Goal: Task Accomplishment & Management: Manage account settings

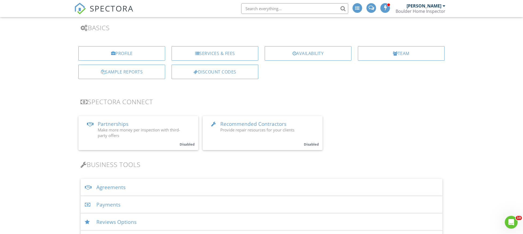
scroll to position [34, 0]
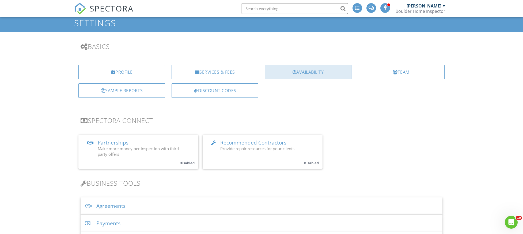
click at [307, 77] on div "Availability" at bounding box center [308, 72] width 87 height 14
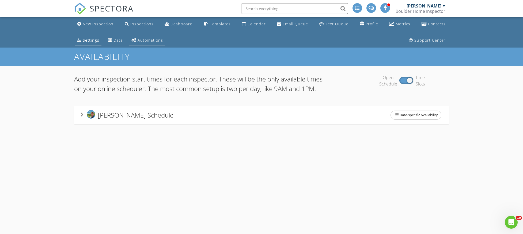
click at [161, 41] on div "Automations" at bounding box center [150, 40] width 25 height 5
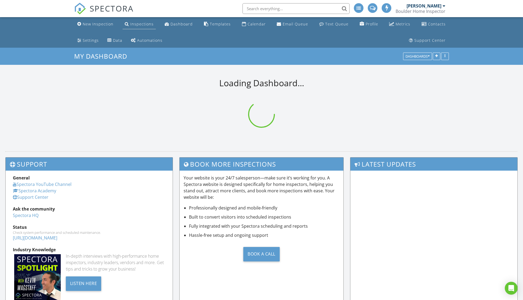
click at [143, 27] on link "Inspections" at bounding box center [139, 24] width 33 height 10
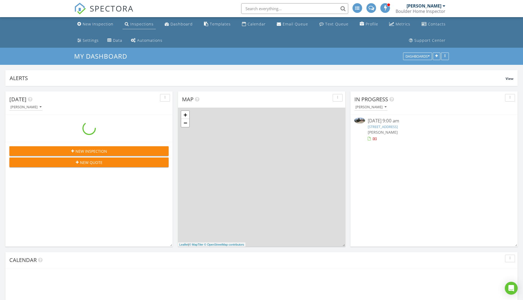
scroll to position [495, 531]
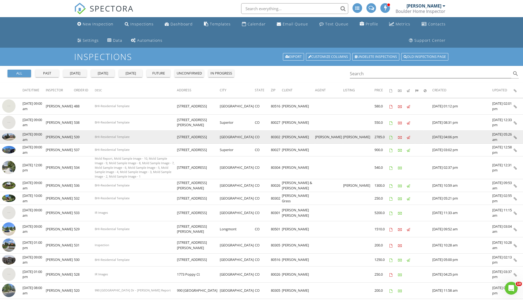
click at [11, 138] on img at bounding box center [8, 136] width 13 height 7
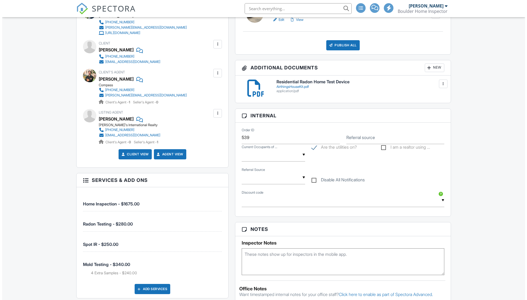
scroll to position [294, 0]
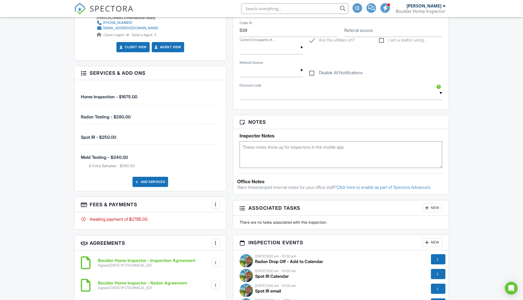
click at [151, 180] on div "Add Services" at bounding box center [151, 182] width 36 height 10
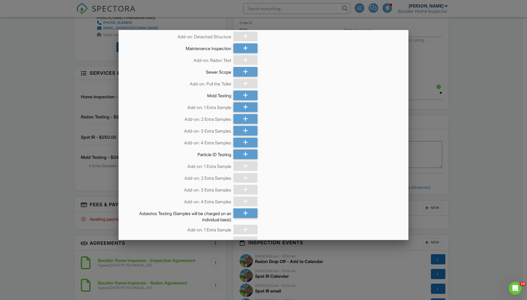
scroll to position [187, 0]
click at [247, 153] on div at bounding box center [245, 154] width 24 height 10
click at [243, 199] on icon at bounding box center [245, 201] width 5 height 10
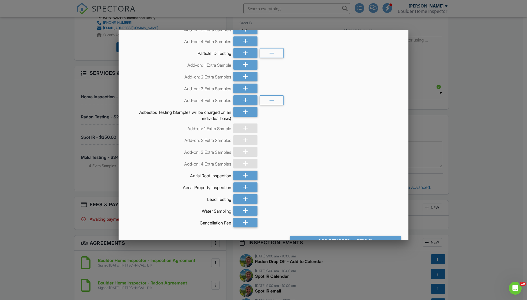
scroll to position [315, 0]
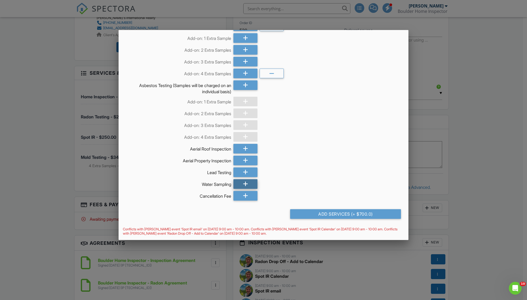
click at [248, 182] on div at bounding box center [245, 184] width 24 height 10
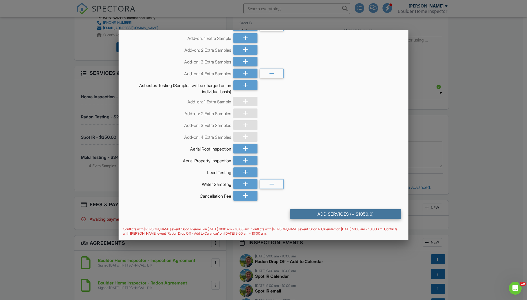
click at [352, 215] on div "Add Services (+ $1050.0)" at bounding box center [345, 214] width 111 height 10
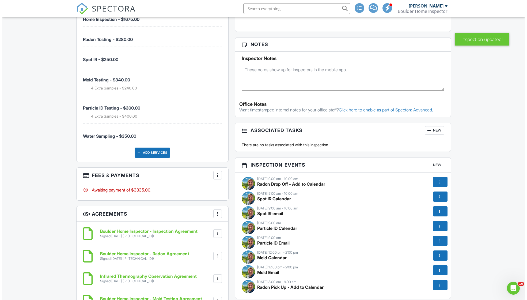
scroll to position [428, 0]
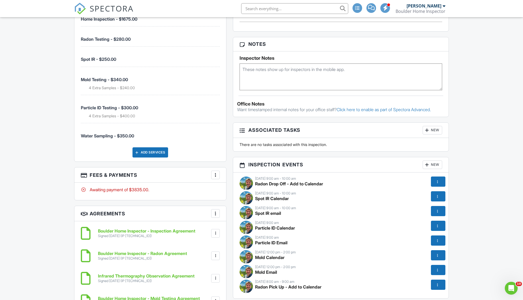
click at [217, 173] on div at bounding box center [215, 174] width 5 height 5
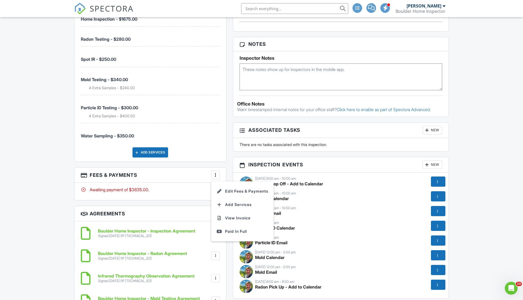
click at [226, 188] on li "Edit Fees & Payments" at bounding box center [242, 190] width 56 height 13
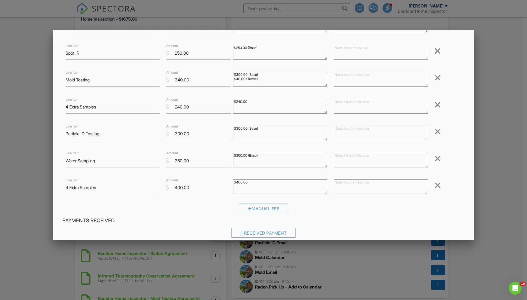
scroll to position [80, 0]
drag, startPoint x: 192, startPoint y: 133, endPoint x: 173, endPoint y: 134, distance: 19.0
click at [173, 134] on input "300.00" at bounding box center [198, 132] width 65 height 13
click at [175, 133] on input "300.00" at bounding box center [198, 132] width 65 height 13
click at [176, 132] on input "300.00" at bounding box center [198, 132] width 65 height 13
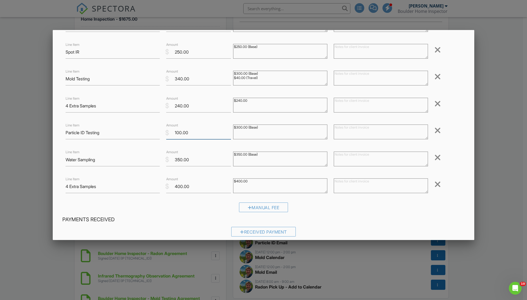
type input "100.00"
click at [243, 131] on textarea "$300.00 (Base)" at bounding box center [280, 131] width 94 height 15
drag, startPoint x: 238, startPoint y: 127, endPoint x: 235, endPoint y: 128, distance: 3.1
click at [235, 128] on textarea "$300.00 (Base)" at bounding box center [280, 131] width 94 height 15
click at [262, 129] on textarea "$300.00 (Base)" at bounding box center [280, 131] width 94 height 15
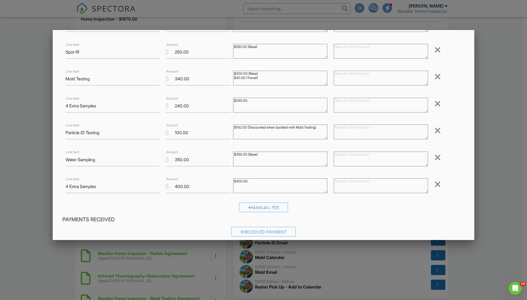
click at [243, 134] on textarea "$300.00 (Base)" at bounding box center [280, 131] width 94 height 15
type textarea "$100.00 (Discounted when bundled with Mold Testing) Discount: $200"
click at [276, 146] on div "Inspection Fees Line Item Home Inspection $ Amount 1675.00 Remove Line Item Rad…" at bounding box center [263, 96] width 409 height 239
click at [344, 130] on textarea at bounding box center [381, 131] width 94 height 15
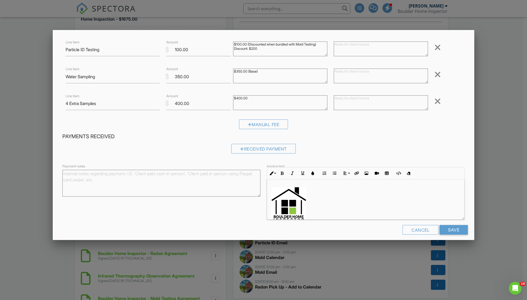
scroll to position [168, 0]
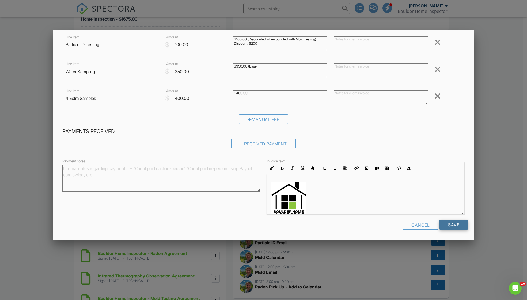
click at [460, 224] on input "Save" at bounding box center [454, 225] width 28 height 10
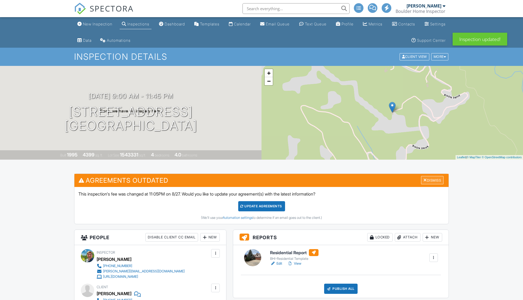
click at [438, 179] on div "Dismiss" at bounding box center [432, 180] width 22 height 8
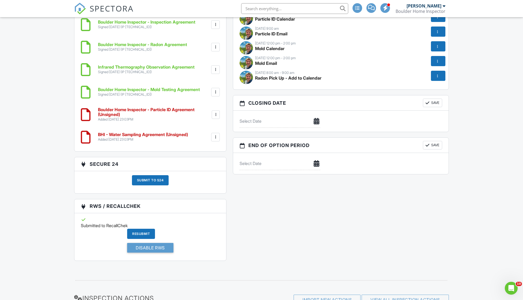
scroll to position [589, 0]
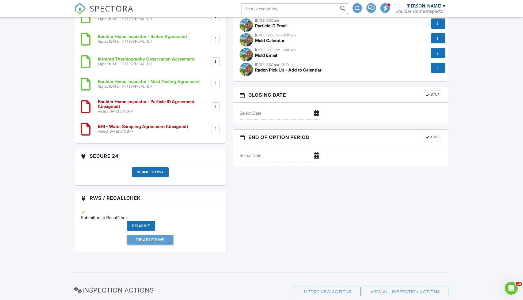
click at [315, 116] on div at bounding box center [279, 113] width 87 height 13
click at [273, 112] on input "text" at bounding box center [280, 113] width 81 height 13
click at [315, 125] on span at bounding box center [317, 123] width 9 height 7
type input "[DATE]"
click at [436, 96] on button "Save" at bounding box center [432, 94] width 19 height 9
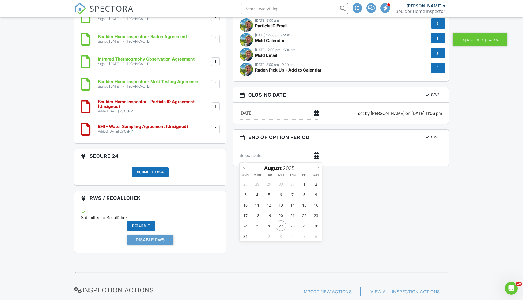
click at [307, 157] on input "text" at bounding box center [280, 155] width 81 height 13
click at [317, 168] on icon at bounding box center [318, 167] width 4 height 4
type input "[DATE]"
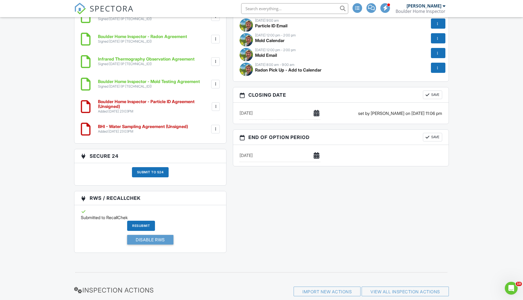
click at [431, 99] on button "Save" at bounding box center [432, 94] width 19 height 9
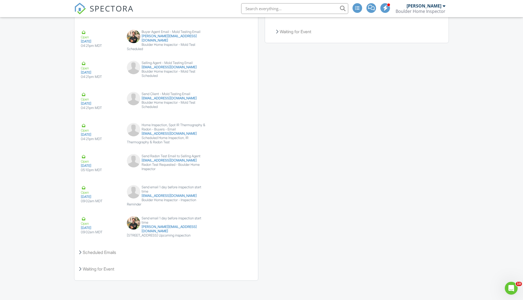
scroll to position [1090, 0]
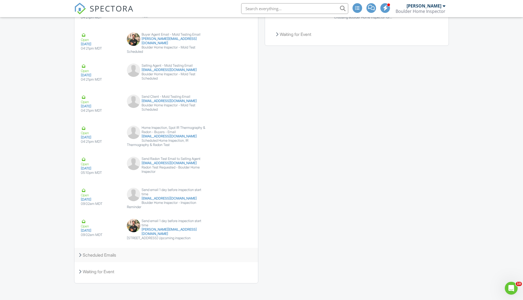
click at [78, 255] on div "Scheduled Emails" at bounding box center [166, 255] width 184 height 14
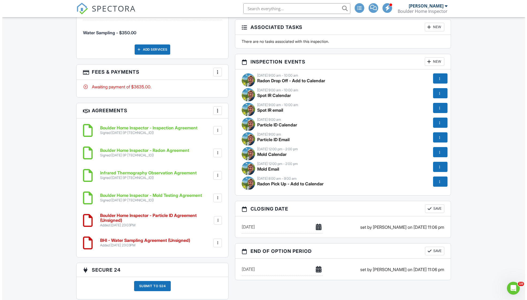
scroll to position [462, 0]
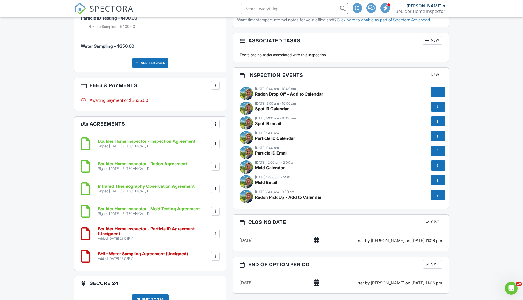
click at [439, 135] on div at bounding box center [437, 135] width 5 height 5
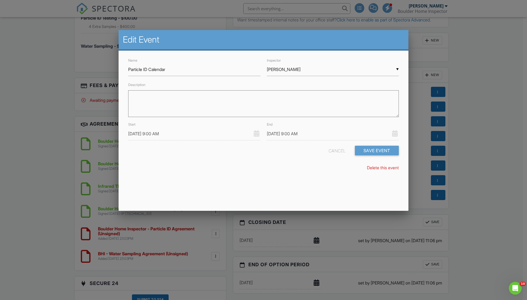
click at [207, 133] on input "[DATE] 9:00 AM" at bounding box center [194, 133] width 132 height 13
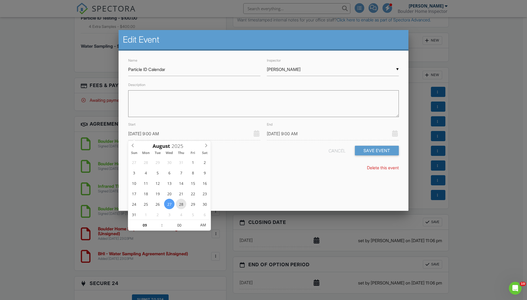
type input "08/28/2025 9:00 AM"
type input "10"
type input "08/28/2025 10:00 AM"
click at [158, 221] on span at bounding box center [159, 222] width 4 height 5
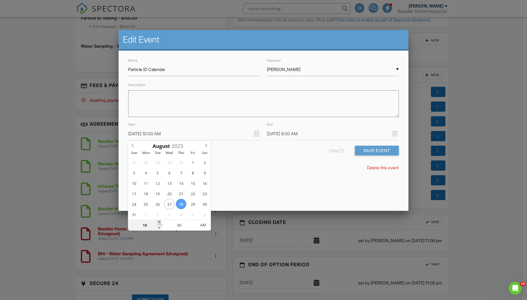
type input "10"
type input "08/28/2025 10:00 AM"
type input "11"
type input "08/28/2025 11:00 AM"
click at [158, 220] on span at bounding box center [159, 222] width 4 height 5
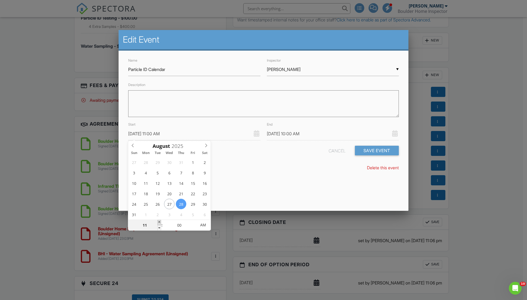
type input "11"
type input "08/28/2025 11:00 AM"
type input "12"
type input "[DATE] 12:00 PM"
click at [158, 220] on span at bounding box center [159, 222] width 4 height 5
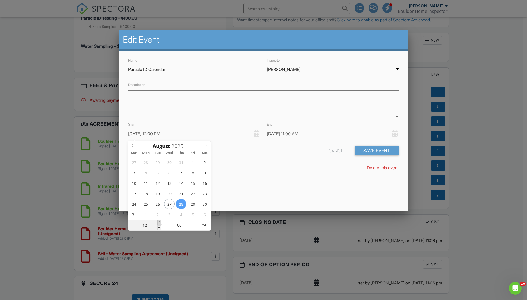
type input "12"
type input "[DATE] 12:00 PM"
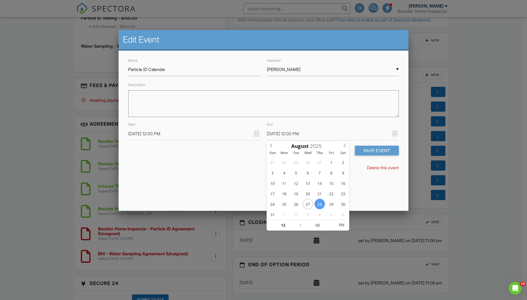
click at [293, 133] on input "[DATE] 12:00 PM" at bounding box center [333, 133] width 132 height 13
type input "01"
type input "08/28/2025 1:00 PM"
click at [297, 223] on span at bounding box center [298, 222] width 4 height 5
type input "02"
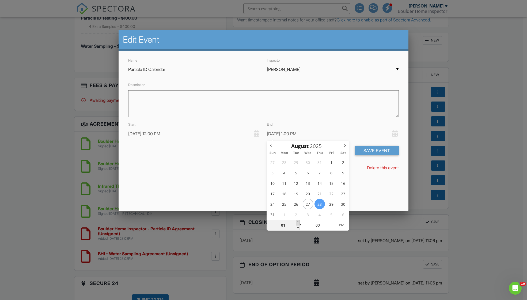
type input "[DATE] 2:00 PM"
click at [297, 223] on span at bounding box center [298, 222] width 4 height 5
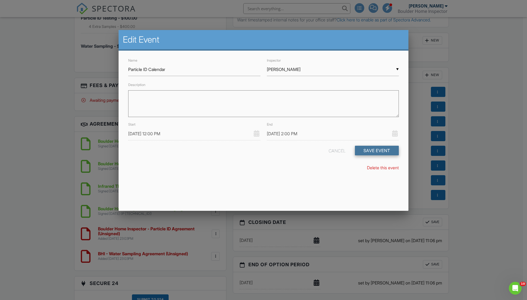
click at [370, 150] on button "Save Event" at bounding box center [377, 151] width 44 height 10
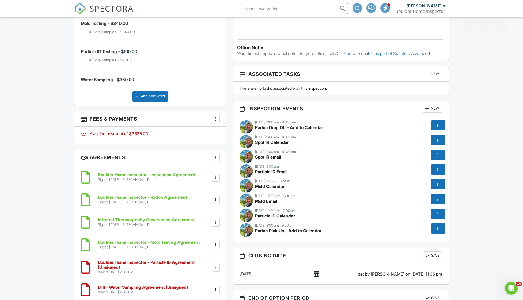
click at [440, 139] on div at bounding box center [437, 139] width 5 height 5
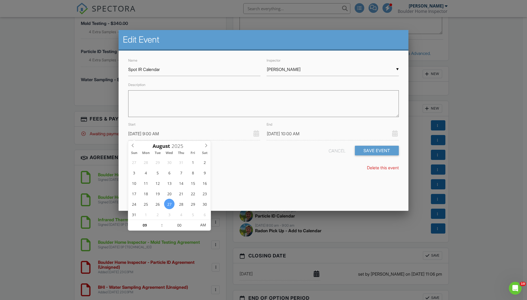
click at [210, 137] on input "[DATE] 9:00 AM" at bounding box center [194, 133] width 132 height 13
type input "08/28/2025 9:00 AM"
type input "08/28/2025 10:00 AM"
type input "10"
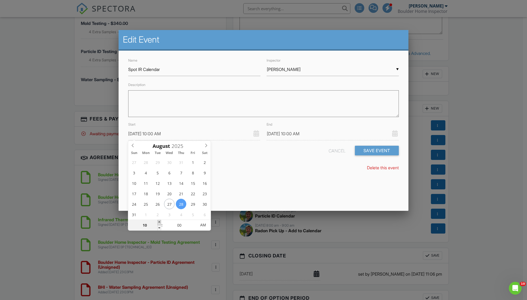
click at [160, 221] on span at bounding box center [159, 222] width 4 height 5
type input "08/28/2025 11:00 AM"
type input "11"
click at [160, 221] on span at bounding box center [159, 222] width 4 height 5
type input "[DATE] 12:00 PM"
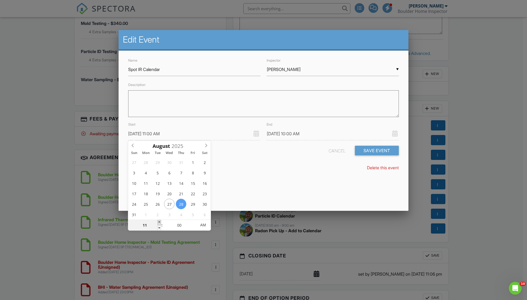
type input "12"
click at [160, 221] on span at bounding box center [159, 222] width 4 height 5
click at [317, 131] on input "08/28/2025 1:00 PM" at bounding box center [333, 133] width 132 height 13
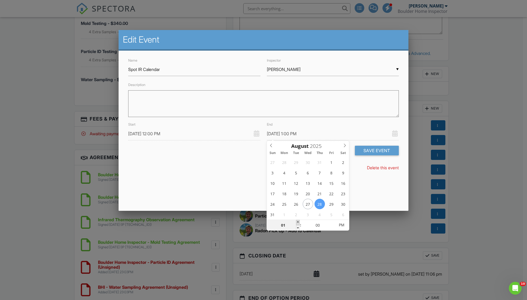
type input "[DATE] 2:00 PM"
type input "02"
click at [297, 221] on span at bounding box center [298, 222] width 4 height 5
click at [386, 150] on button "Save Event" at bounding box center [377, 151] width 44 height 10
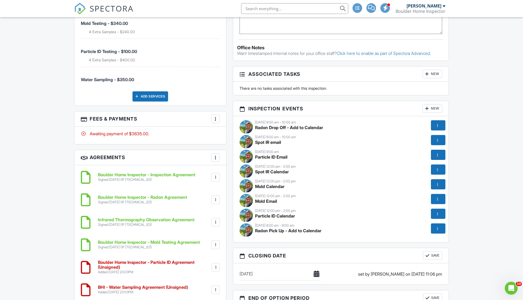
click at [437, 185] on div at bounding box center [437, 183] width 5 height 5
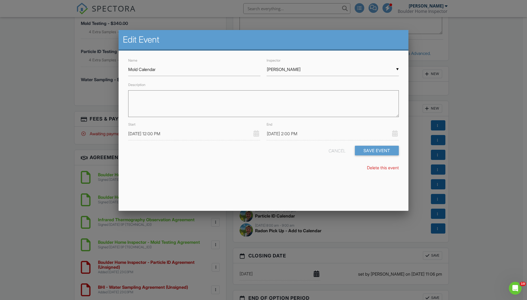
click at [213, 136] on input "[DATE] 12:00 PM" at bounding box center [194, 133] width 132 height 13
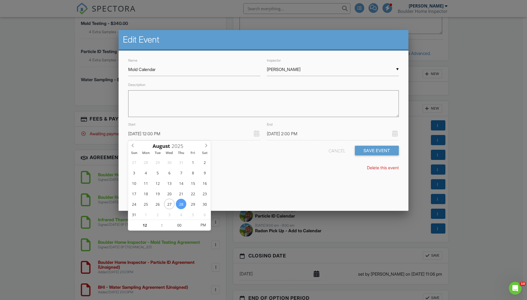
click at [309, 167] on div "Delete this event" at bounding box center [263, 168] width 277 height 6
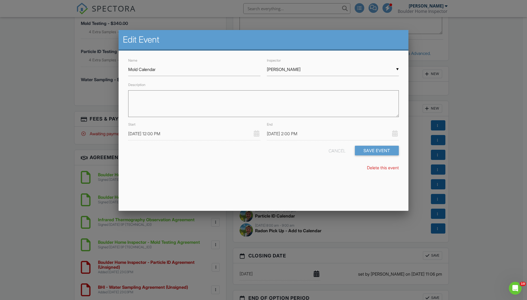
click at [331, 150] on div "Cancel" at bounding box center [337, 151] width 17 height 10
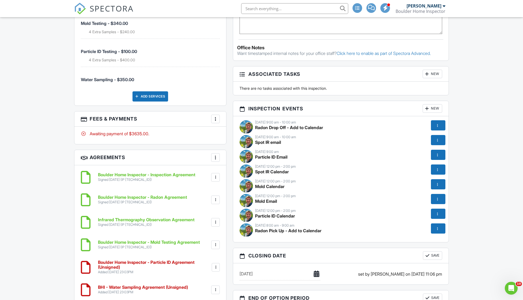
click at [440, 229] on div at bounding box center [437, 228] width 5 height 5
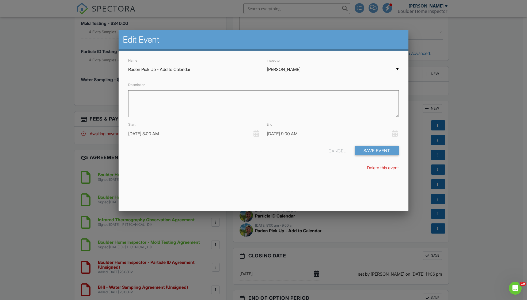
click at [215, 133] on input "09/01/2025 8:00 AM" at bounding box center [194, 133] width 132 height 13
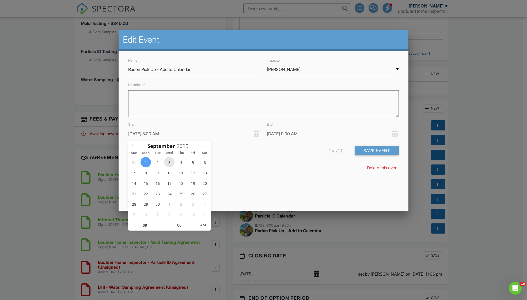
type input "09/03/2025 8:00 AM"
type input "[DATE] 9:00 AM"
type input "09"
type input "[DATE] 9:00 AM"
click at [159, 221] on span at bounding box center [159, 222] width 4 height 5
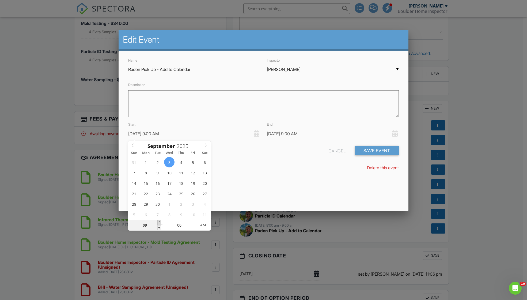
type input "[DATE] 10:00 AM"
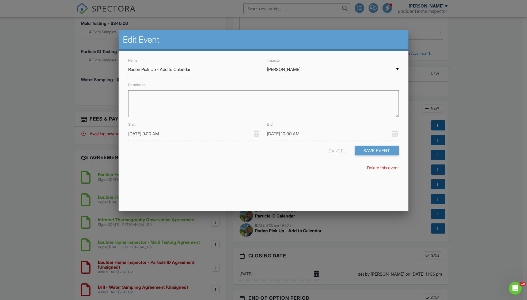
click at [280, 167] on div "Delete this event" at bounding box center [263, 168] width 277 height 6
click at [376, 151] on button "Save Event" at bounding box center [377, 151] width 44 height 10
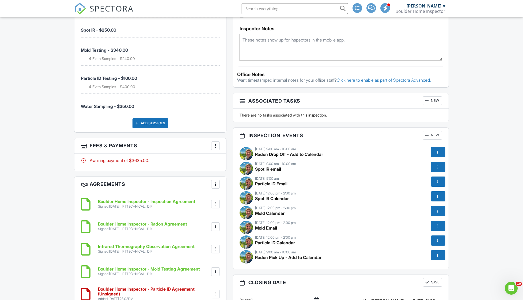
click at [284, 165] on div "[DATE] 9:00 am - 10:00 am" at bounding box center [341, 164] width 203 height 4
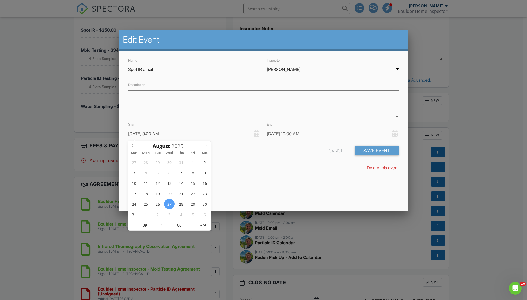
click at [205, 134] on input "[DATE] 9:00 AM" at bounding box center [194, 133] width 132 height 13
click at [205, 145] on icon at bounding box center [206, 145] width 4 height 4
type input "[DATE] 9:00 AM"
type input "[DATE] 10:00 AM"
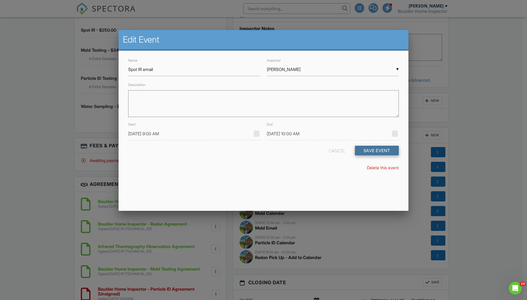
click at [377, 152] on button "Save Event" at bounding box center [377, 151] width 44 height 10
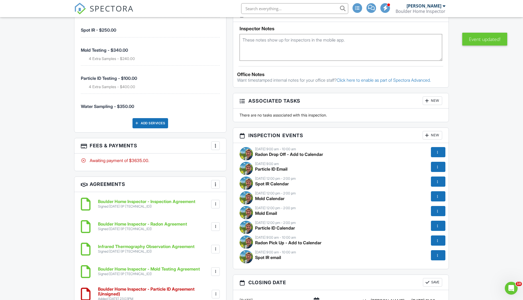
click at [267, 180] on div "[DATE] 12:00 pm - 2:00 pm" at bounding box center [341, 178] width 203 height 4
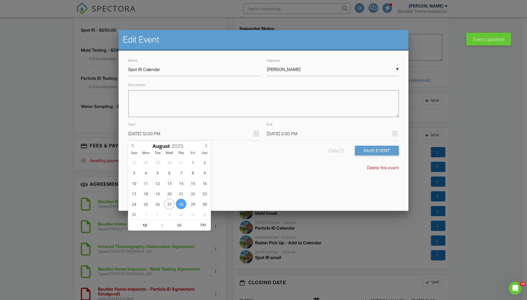
click at [193, 134] on input "[DATE] 12:00 PM" at bounding box center [194, 133] width 132 height 13
click at [205, 144] on icon at bounding box center [206, 145] width 4 height 4
type input "09/03/2025 12:00 PM"
type input "09/03/2025 2:00 PM"
type input "09/03/2025 1:00 PM"
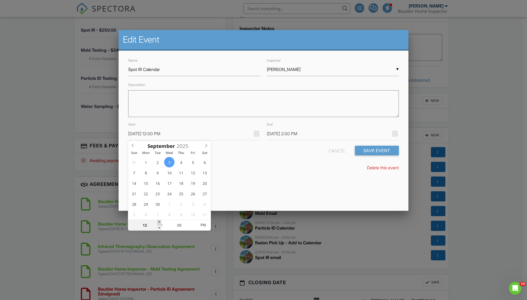
type input "01"
click at [159, 221] on span at bounding box center [159, 222] width 4 height 5
type input "09/03/2025 3:00 PM"
type input "09/03/2025 2:00 PM"
type input "02"
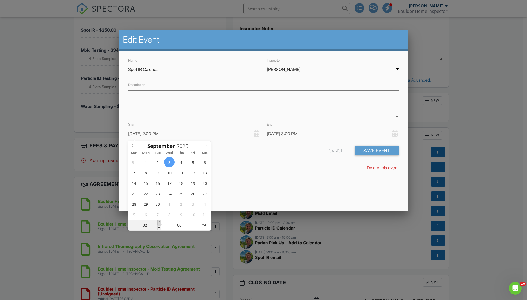
click at [159, 221] on span at bounding box center [159, 222] width 4 height 5
type input "09/03/2025 4:00 PM"
type input "09/03/2025 1:00 PM"
type input "01"
click at [159, 228] on span at bounding box center [159, 227] width 4 height 5
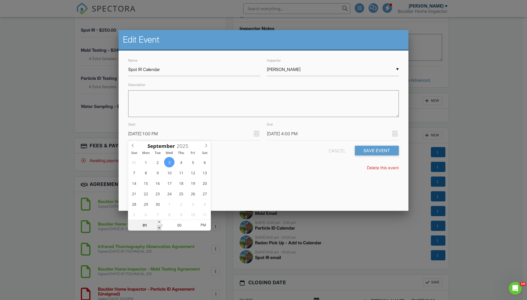
type input "09/03/2025 12:00 PM"
type input "12"
click at [159, 228] on span at bounding box center [159, 227] width 4 height 5
type input "[DATE] 11:00 AM"
type input "11"
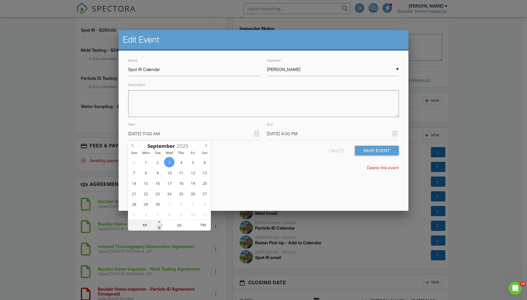
click at [159, 228] on span at bounding box center [159, 227] width 4 height 5
type input "[DATE] 10:00 AM"
type input "10"
click at [159, 228] on span at bounding box center [159, 227] width 4 height 5
type input "[DATE] 9:00 AM"
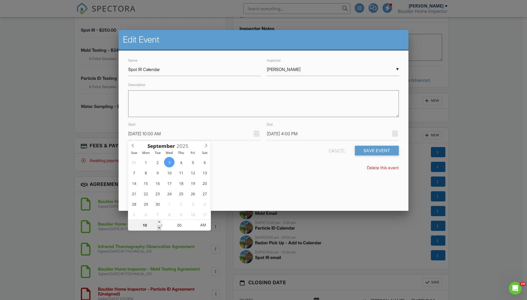
type input "09"
click at [159, 228] on span at bounding box center [159, 227] width 4 height 5
type input "[DATE] 11:00 AM"
click at [366, 148] on button "Save Event" at bounding box center [377, 151] width 44 height 10
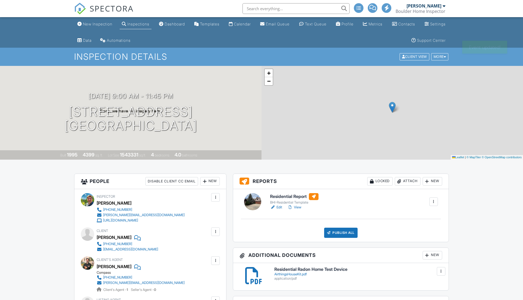
click at [467, 152] on div "+ − Leaflet | © MapTiler © OpenStreetMap contributors" at bounding box center [393, 113] width 262 height 94
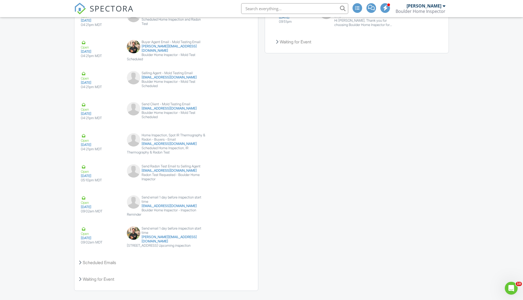
scroll to position [1092, 0]
